Goal: Information Seeking & Learning: Check status

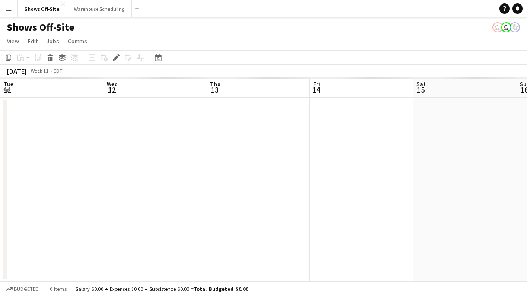
scroll to position [0, 297]
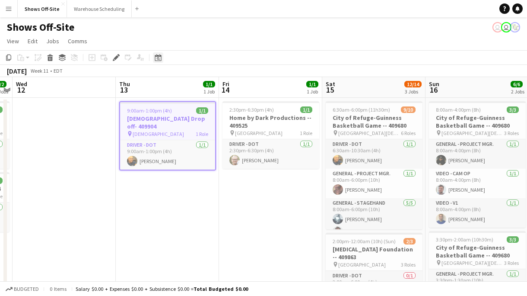
click at [154, 57] on div "Date picker" at bounding box center [158, 57] width 10 height 10
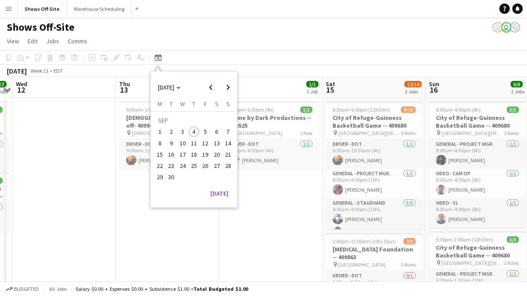
click at [193, 134] on span "4" at bounding box center [194, 132] width 10 height 10
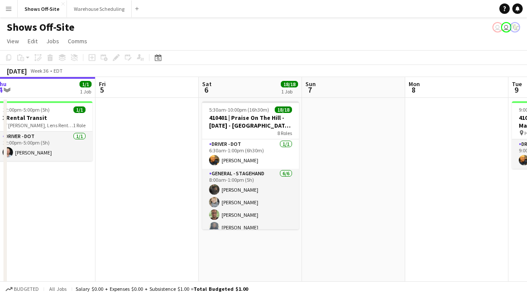
scroll to position [0, 0]
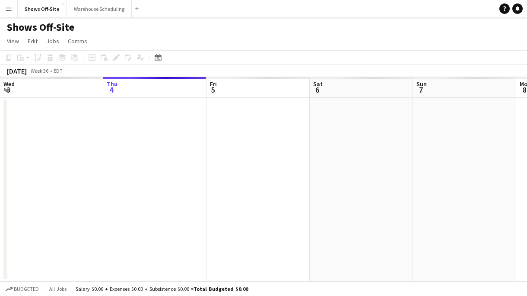
click at [11, 6] on app-icon "Menu" at bounding box center [8, 8] width 7 height 7
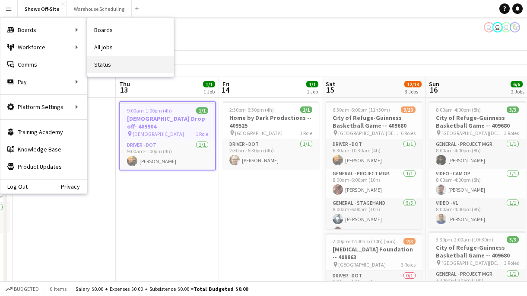
click at [106, 60] on link "Status" at bounding box center [130, 64] width 86 height 17
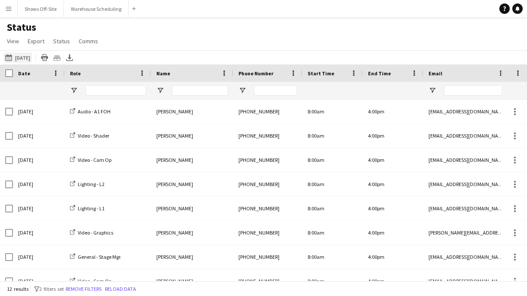
click at [32, 54] on button "09-04-2025 to 09-10-2025 09-20-2025" at bounding box center [17, 57] width 29 height 10
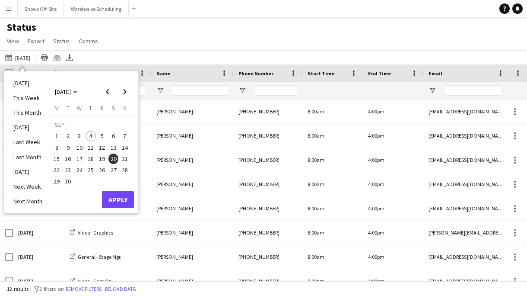
click at [112, 130] on button "6" at bounding box center [113, 135] width 11 height 11
click at [121, 201] on button "Apply" at bounding box center [118, 199] width 32 height 17
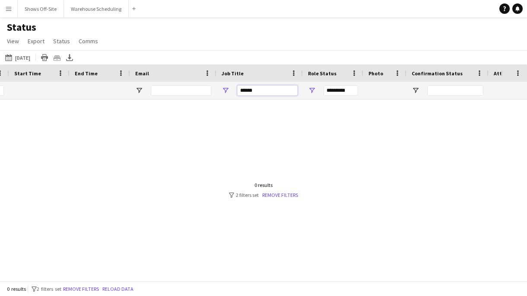
drag, startPoint x: 264, startPoint y: 89, endPoint x: 226, endPoint y: 89, distance: 38.0
click at [226, 89] on div "******" at bounding box center [260, 90] width 86 height 17
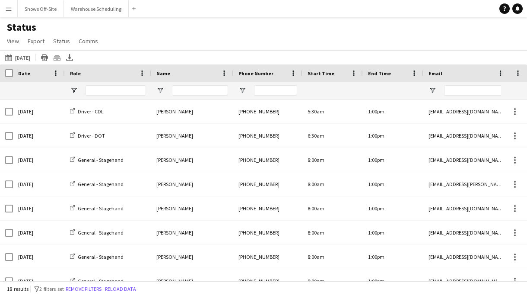
type input "******"
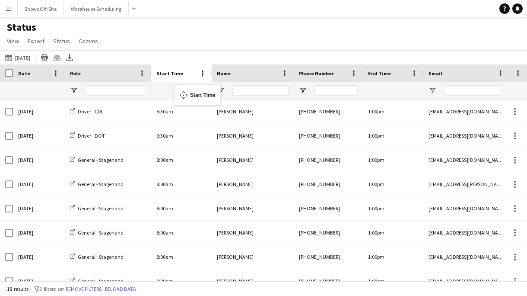
drag, startPoint x: 327, startPoint y: 71, endPoint x: 178, endPoint y: 89, distance: 149.8
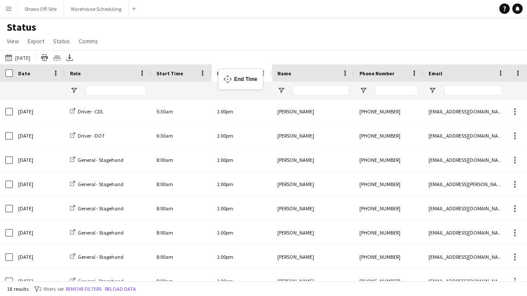
drag, startPoint x: 375, startPoint y: 69, endPoint x: 223, endPoint y: 73, distance: 151.8
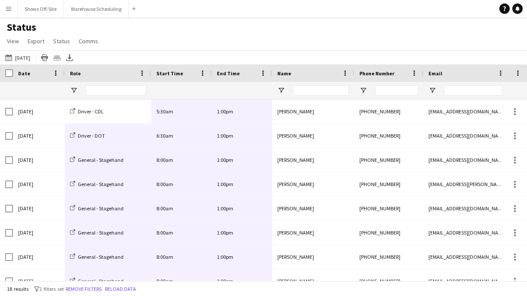
scroll to position [35, 0]
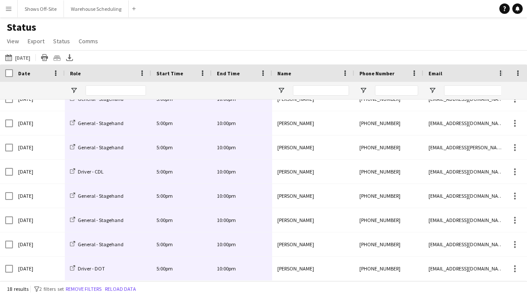
drag, startPoint x: 107, startPoint y: 112, endPoint x: 234, endPoint y: 262, distance: 196.9
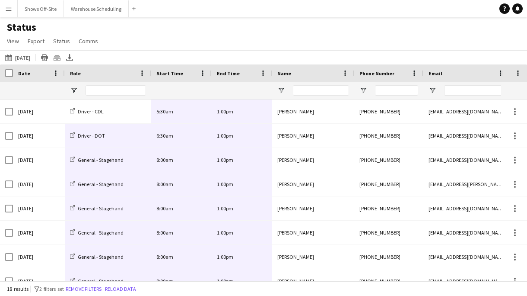
click at [296, 73] on div "Name" at bounding box center [307, 73] width 61 height 13
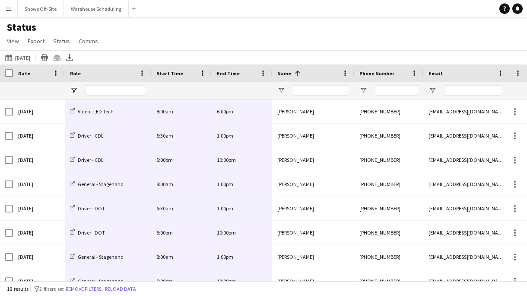
click at [299, 72] on span at bounding box center [298, 73] width 8 height 8
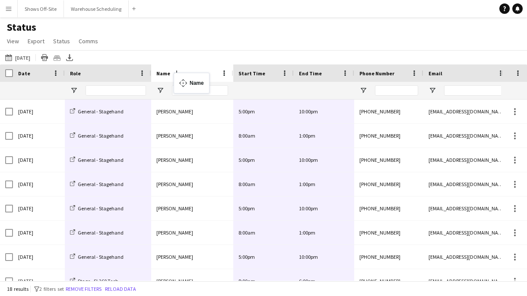
drag, startPoint x: 314, startPoint y: 72, endPoint x: 180, endPoint y: 77, distance: 134.1
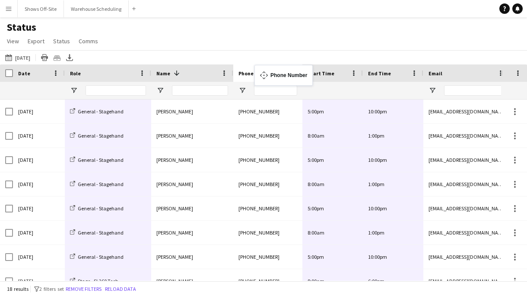
drag, startPoint x: 388, startPoint y: 69, endPoint x: 260, endPoint y: 70, distance: 127.5
click at [293, 45] on div "Status View Views Default view New view Update view Delete view Edit name Custo…" at bounding box center [263, 35] width 527 height 29
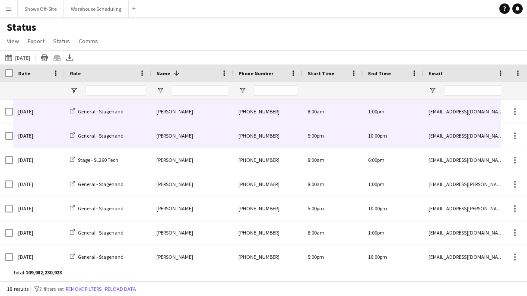
scroll to position [156, 0]
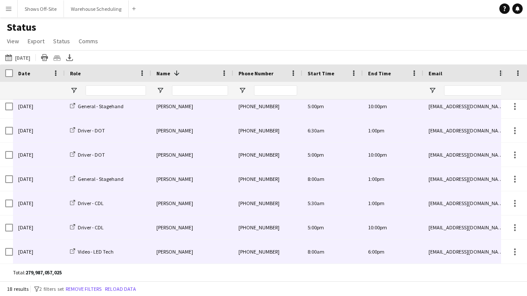
drag, startPoint x: 39, startPoint y: 106, endPoint x: 457, endPoint y: 258, distance: 444.6
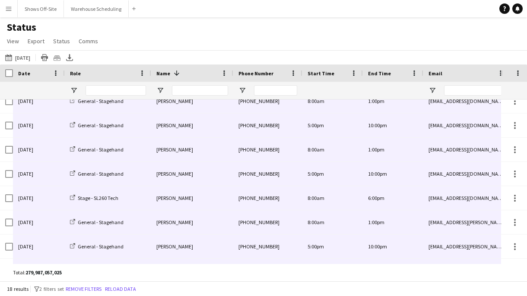
scroll to position [0, 0]
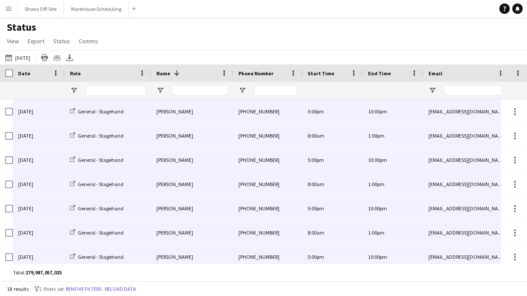
click at [319, 86] on div at bounding box center [333, 90] width 50 height 17
click at [327, 80] on div "Start Time" at bounding box center [333, 72] width 50 height 17
click at [174, 74] on span at bounding box center [177, 73] width 8 height 8
click at [319, 71] on span "Start Time" at bounding box center [321, 73] width 27 height 6
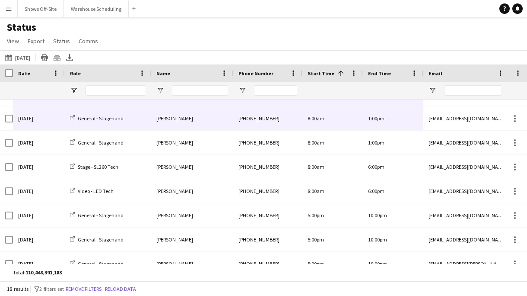
scroll to position [173, 0]
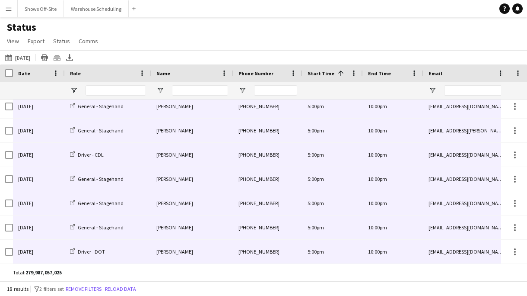
drag, startPoint x: 37, startPoint y: 112, endPoint x: 454, endPoint y: 258, distance: 441.9
